Goal: Task Accomplishment & Management: Manage account settings

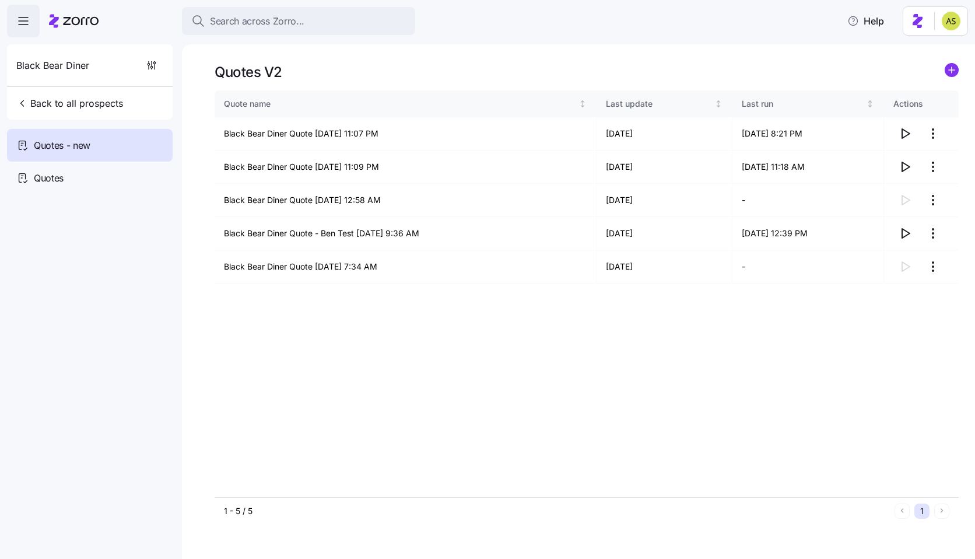
click at [948, 24] on html "Search across Zorro... Help Black Bear Diner Back to all prospects Quotes - new…" at bounding box center [487, 276] width 975 height 552
click at [918, 73] on div "Log out" at bounding box center [920, 71] width 45 height 13
